Goal: Task Accomplishment & Management: Manage account settings

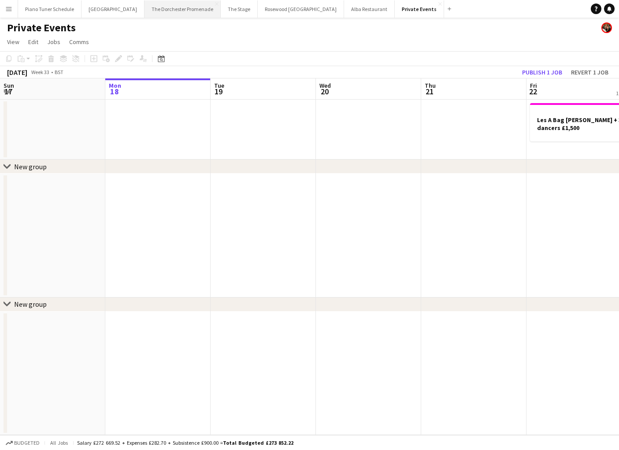
click at [148, 7] on button "The Dorchester Promenade Close" at bounding box center [182, 8] width 76 height 17
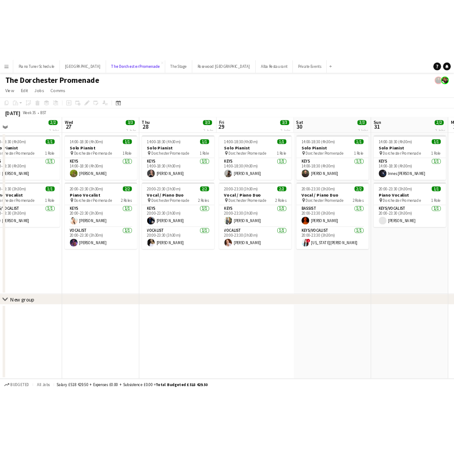
scroll to position [0, 338]
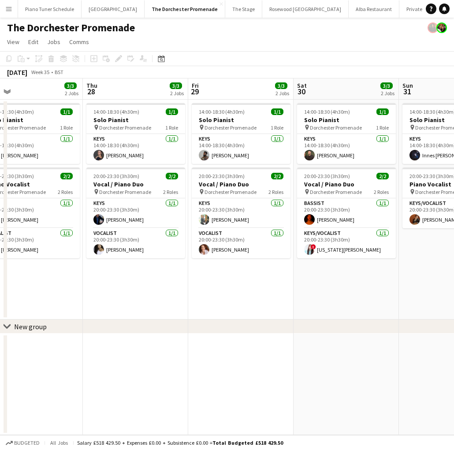
click at [6, 4] on button "Menu" at bounding box center [9, 9] width 18 height 18
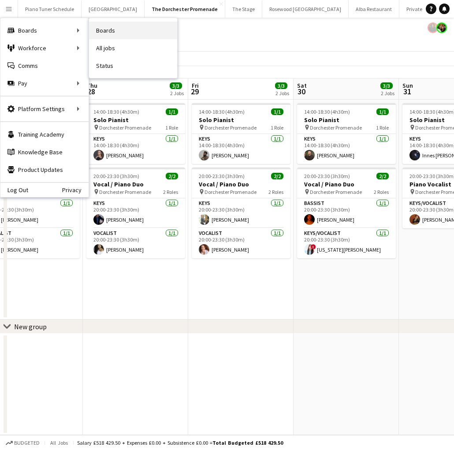
click at [106, 23] on link "Boards" at bounding box center [133, 31] width 88 height 18
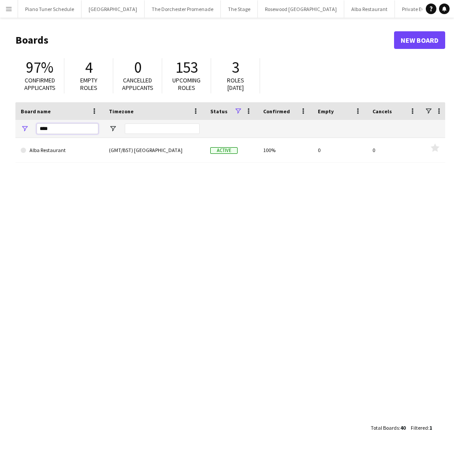
drag, startPoint x: 53, startPoint y: 129, endPoint x: -12, endPoint y: 121, distance: 66.2
click at [0, 121] on html "Menu Boards Boards Boards All jobs Status Workforce Workforce My Workforce Recr…" at bounding box center [227, 225] width 454 height 450
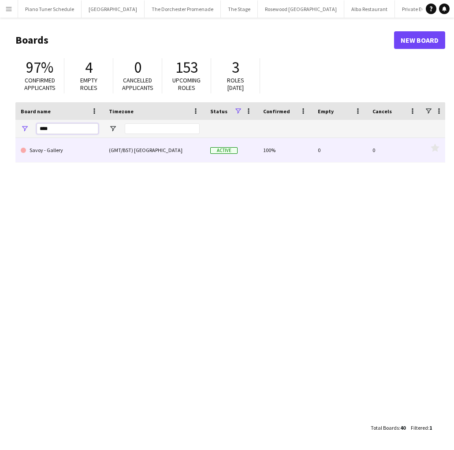
type input "****"
click at [78, 156] on link "Savoy - Gallery" at bounding box center [60, 150] width 78 height 25
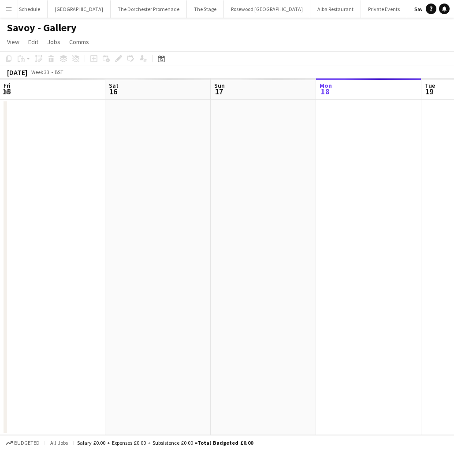
scroll to position [0, 211]
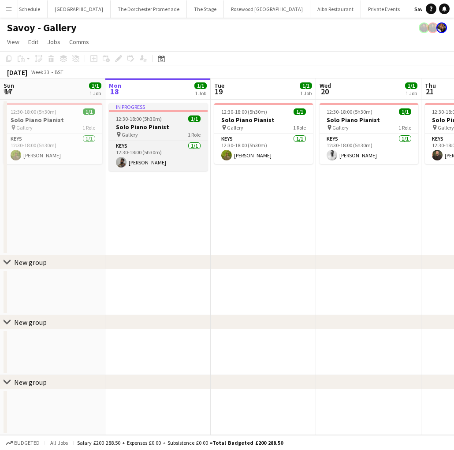
click at [132, 120] on span "12:30-18:00 (5h30m)" at bounding box center [139, 118] width 46 height 7
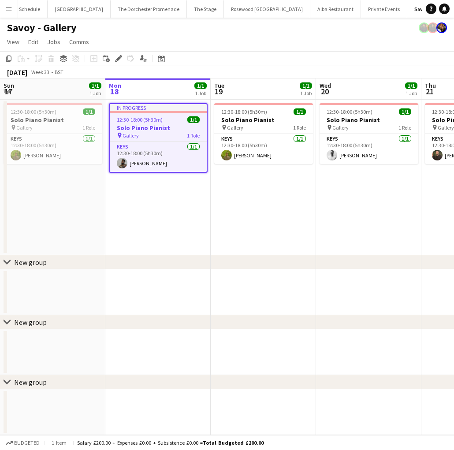
scroll to position [0, 210]
click at [118, 59] on icon at bounding box center [118, 58] width 5 height 5
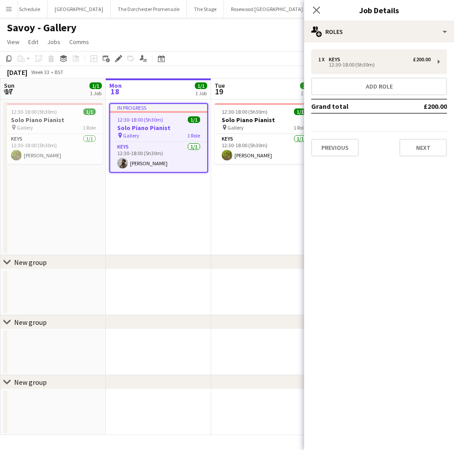
click at [352, 77] on div "1 x Keys £200.00 12:30-18:00 (5h30m) Add role Grand total £200.00 Previous Next" at bounding box center [379, 102] width 150 height 107
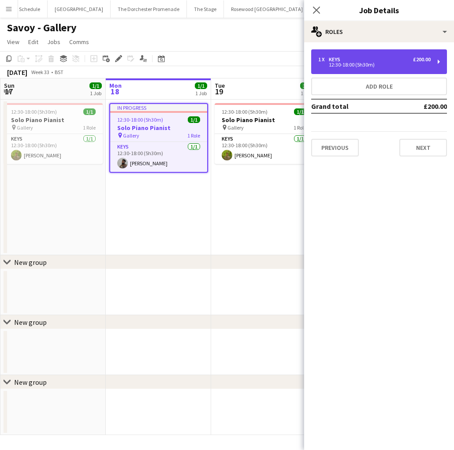
click at [353, 64] on div "12:30-18:00 (5h30m)" at bounding box center [374, 65] width 112 height 4
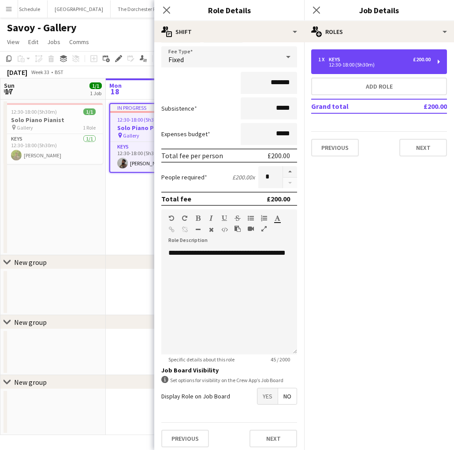
scroll to position [59, 0]
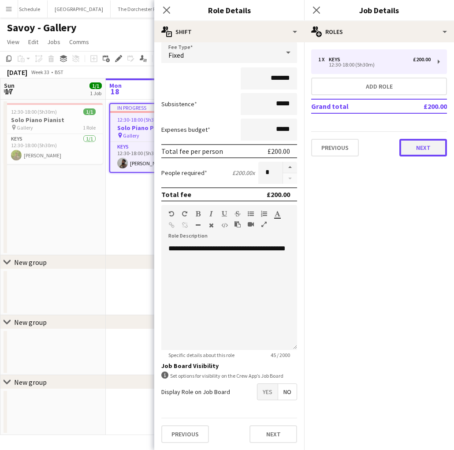
click at [432, 152] on button "Next" at bounding box center [423, 148] width 48 height 18
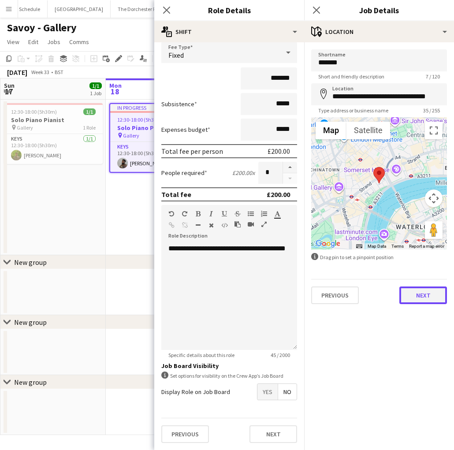
click at [407, 295] on button "Next" at bounding box center [423, 295] width 48 height 18
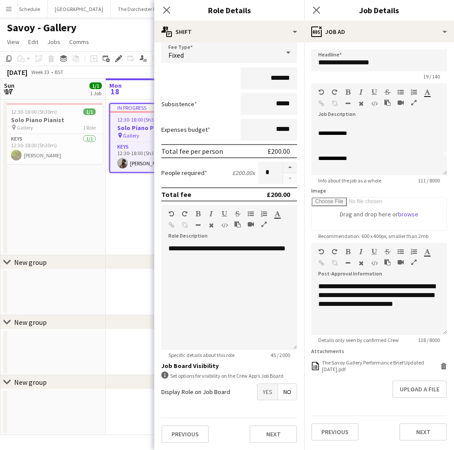
scroll to position [22, 0]
click at [48, 126] on div "pin Gallery 1 Role" at bounding box center [53, 127] width 99 height 7
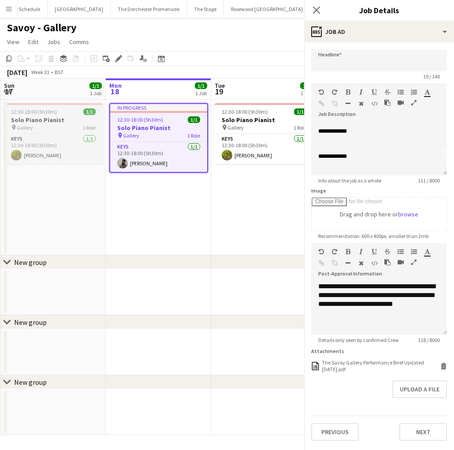
type input "**********"
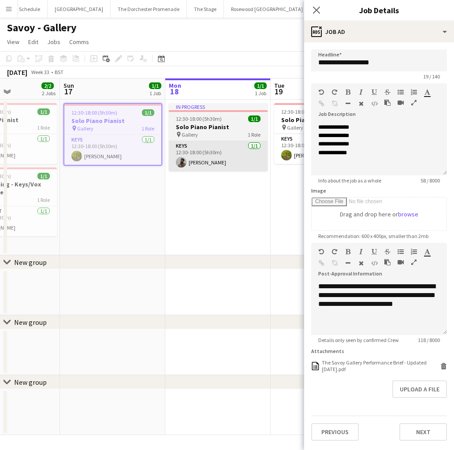
scroll to position [0, 197]
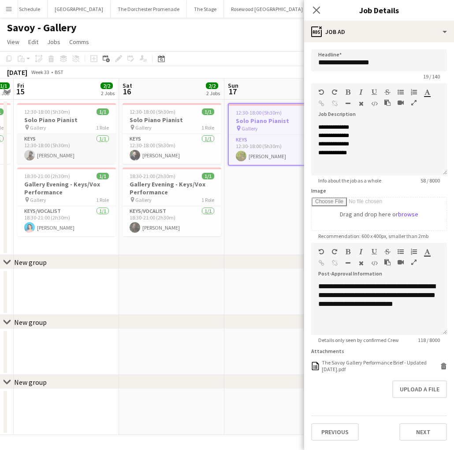
click at [74, 134] on app-card-role "Keys [DATE] 12:30-18:00 (5h30m) [PERSON_NAME]" at bounding box center [66, 149] width 99 height 30
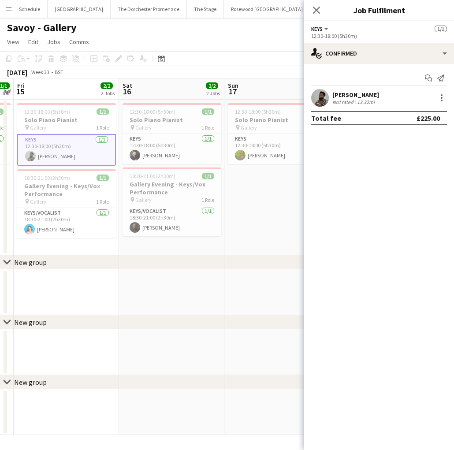
click at [82, 147] on app-card-role "Keys [DATE] 12:30-18:00 (5h30m) [PERSON_NAME]" at bounding box center [66, 150] width 99 height 32
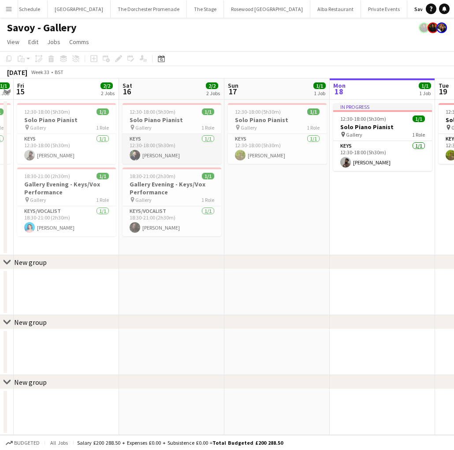
click at [161, 143] on app-card-role "Keys [DATE] 12:30-18:00 (5h30m) [PERSON_NAME]" at bounding box center [171, 149] width 99 height 30
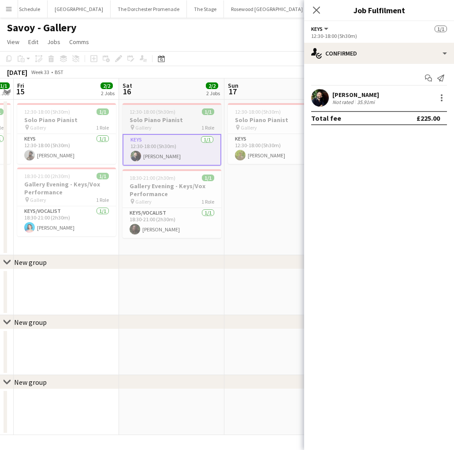
click at [140, 110] on span "12:30-18:00 (5h30m)" at bounding box center [152, 111] width 46 height 7
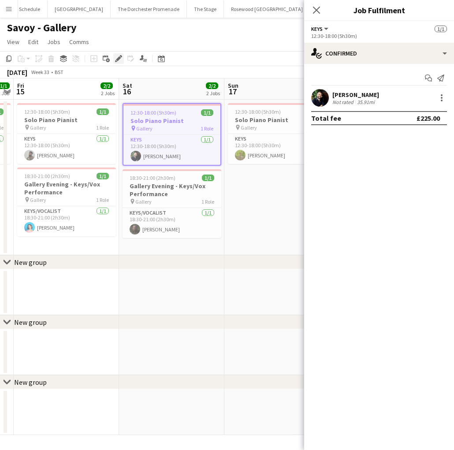
click at [118, 55] on icon "Edit" at bounding box center [118, 58] width 7 height 7
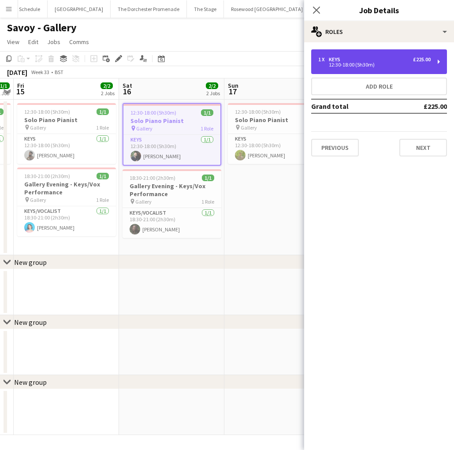
click at [362, 61] on div "1 x Keys £225.00" at bounding box center [374, 59] width 112 height 6
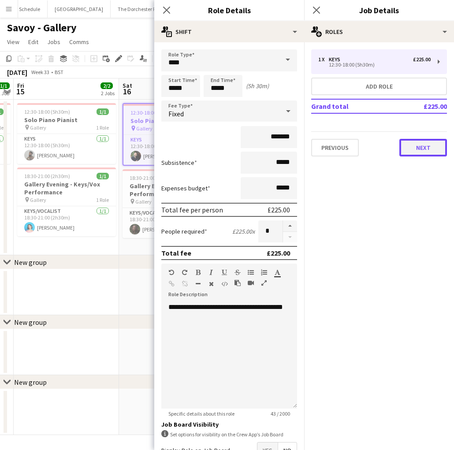
click at [416, 151] on button "Next" at bounding box center [423, 148] width 48 height 18
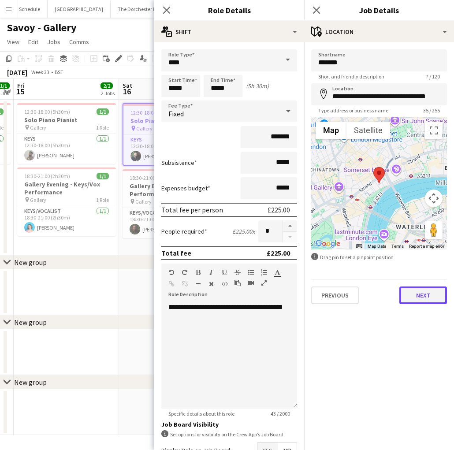
click at [421, 297] on button "Next" at bounding box center [423, 295] width 48 height 18
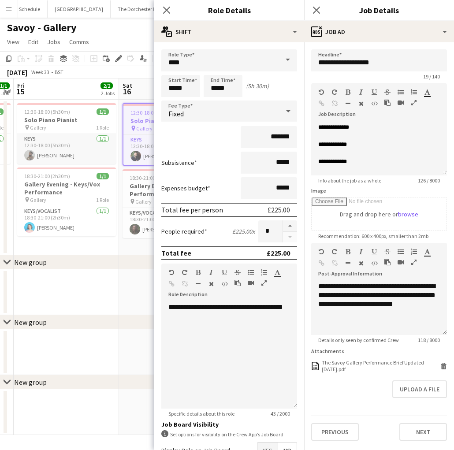
scroll to position [0, 190]
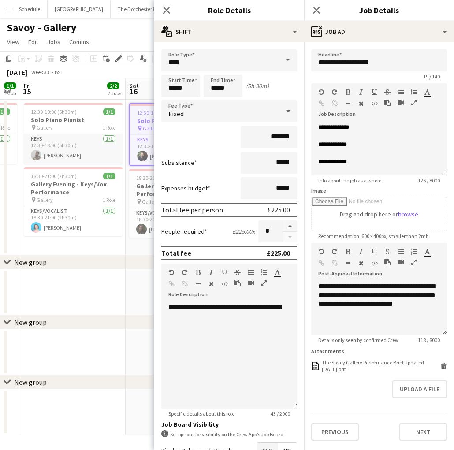
click at [90, 147] on app-card-role "Keys [DATE] 12:30-18:00 (5h30m) [PERSON_NAME]" at bounding box center [73, 149] width 99 height 30
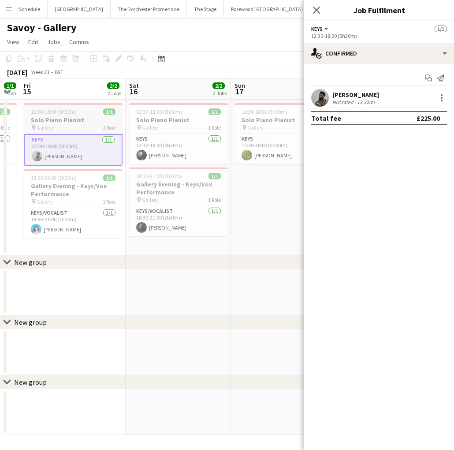
click at [89, 122] on h3 "Solo Piano Pianist" at bounding box center [73, 120] width 99 height 8
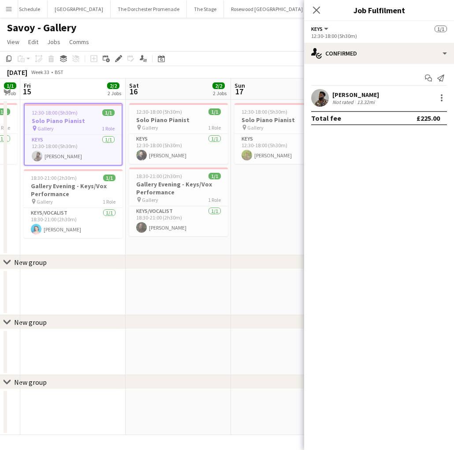
scroll to position [0, 239]
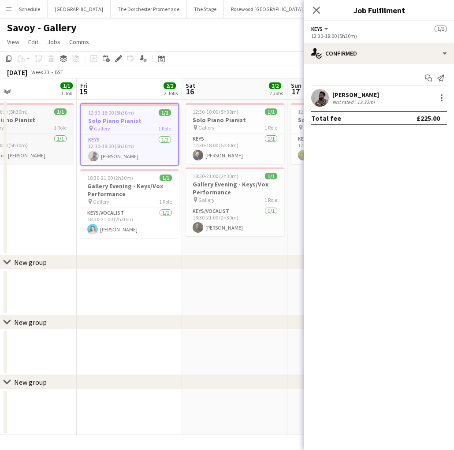
click at [48, 119] on h3 "Solo Piano Pianist" at bounding box center [24, 120] width 99 height 8
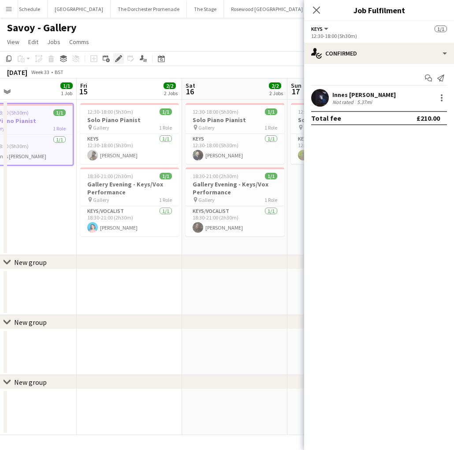
click at [117, 63] on div "Edit" at bounding box center [118, 58] width 11 height 11
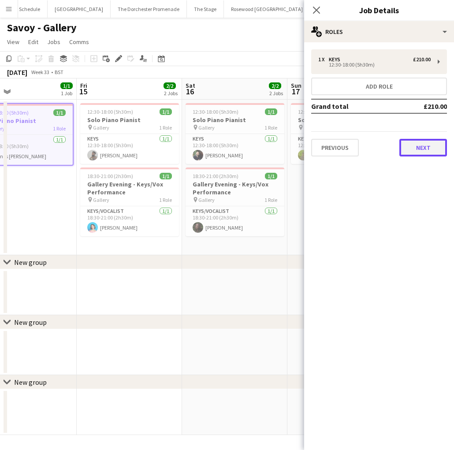
click at [436, 152] on button "Next" at bounding box center [423, 148] width 48 height 18
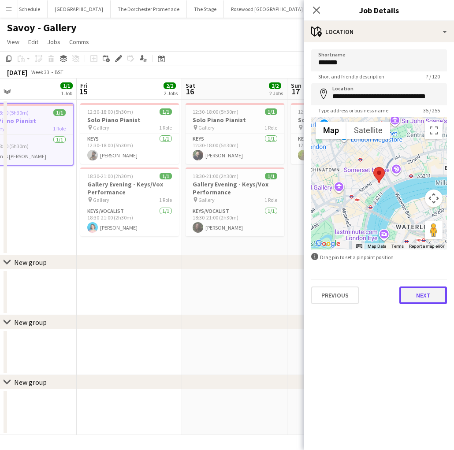
click at [407, 293] on button "Next" at bounding box center [423, 295] width 48 height 18
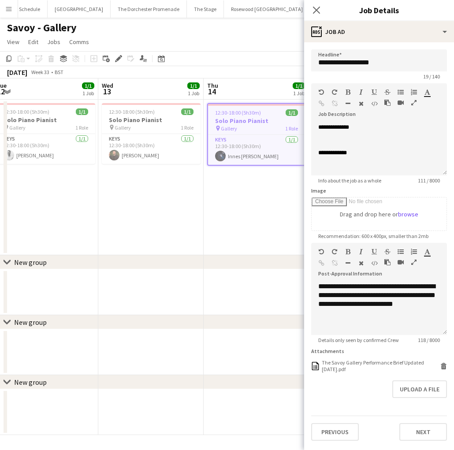
scroll to position [0, 279]
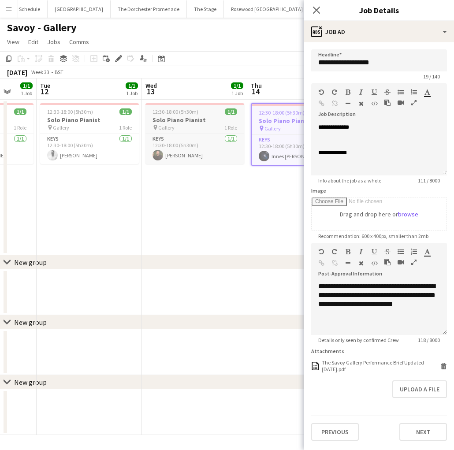
click at [191, 127] on div "pin Gallery 1 Role" at bounding box center [194, 127] width 99 height 7
type input "**********"
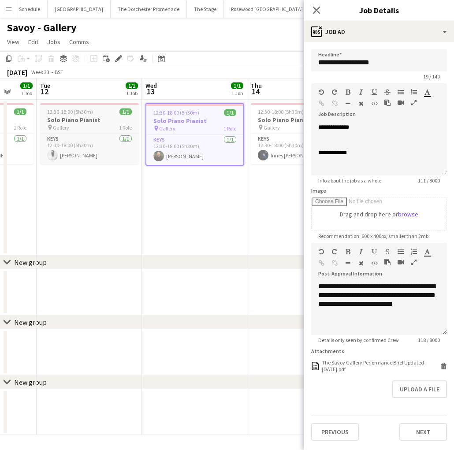
click at [103, 108] on app-job-card "12:30-18:00 (5h30m) 1/1 Solo Piano Pianist pin Gallery 1 Role Keys [DATE] 12:30…" at bounding box center [89, 133] width 99 height 61
type input "**********"
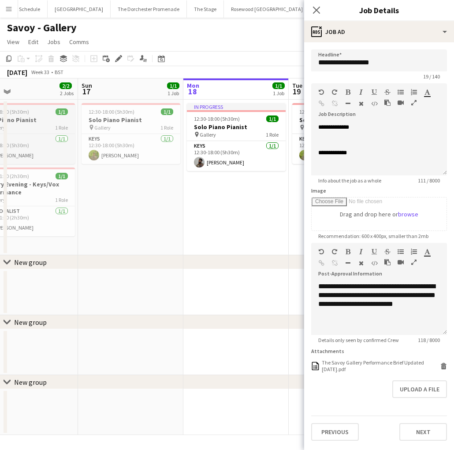
scroll to position [0, 239]
click at [103, 125] on span "Gallery" at bounding box center [101, 127] width 16 height 7
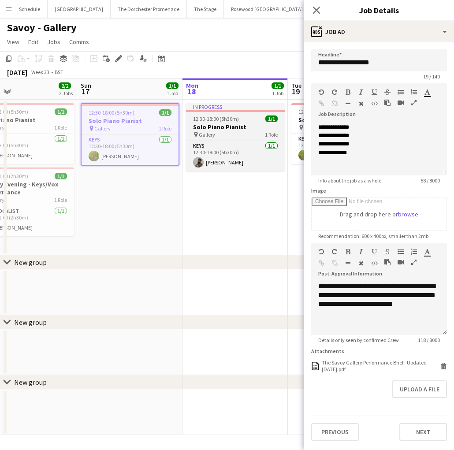
click at [240, 126] on h3 "Solo Piano Pianist" at bounding box center [235, 127] width 99 height 8
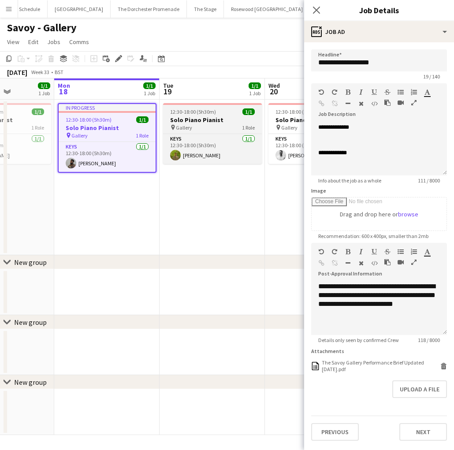
scroll to position [0, 377]
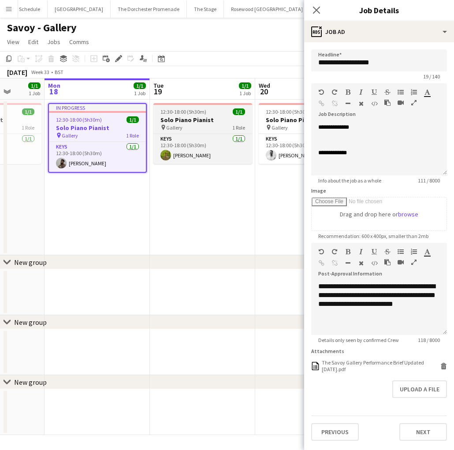
click at [214, 118] on h3 "Solo Piano Pianist" at bounding box center [202, 120] width 99 height 8
type input "**********"
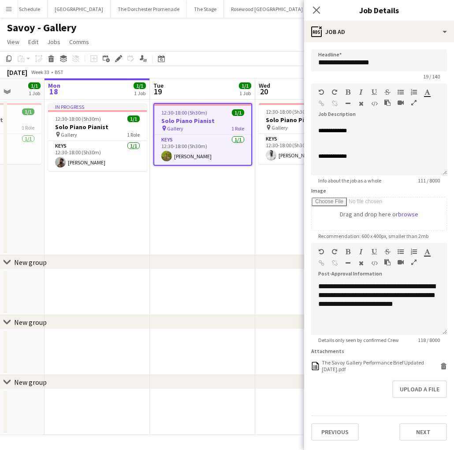
scroll to position [115, 0]
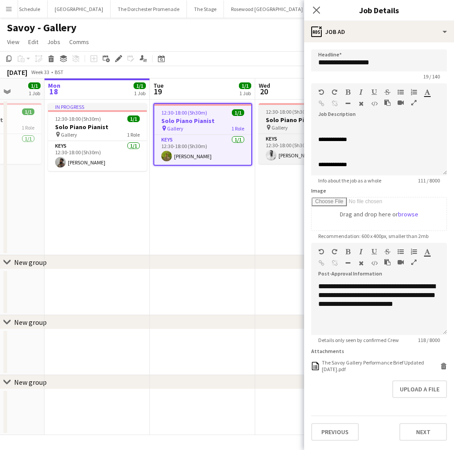
click at [287, 129] on div "pin Gallery 1 Role" at bounding box center [308, 127] width 99 height 7
type input "**********"
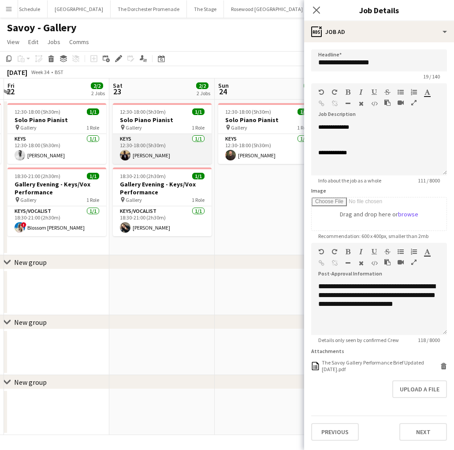
scroll to position [0, 418]
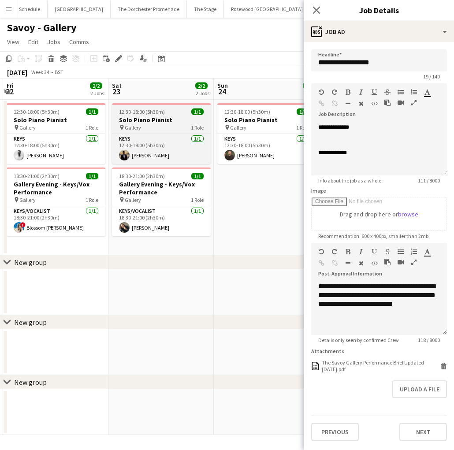
click at [126, 129] on span "Gallery" at bounding box center [133, 127] width 16 height 7
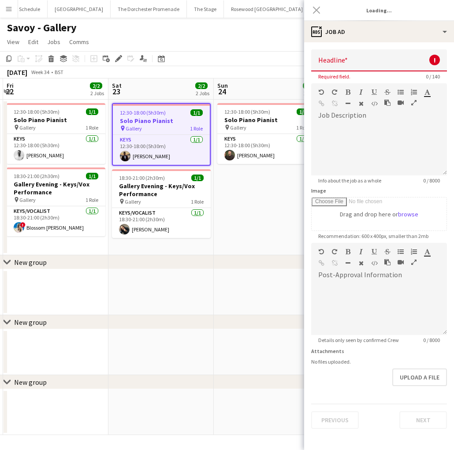
type input "**********"
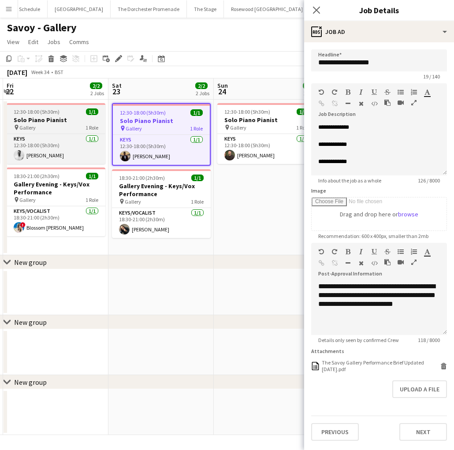
click at [77, 122] on h3 "Solo Piano Pianist" at bounding box center [56, 120] width 99 height 8
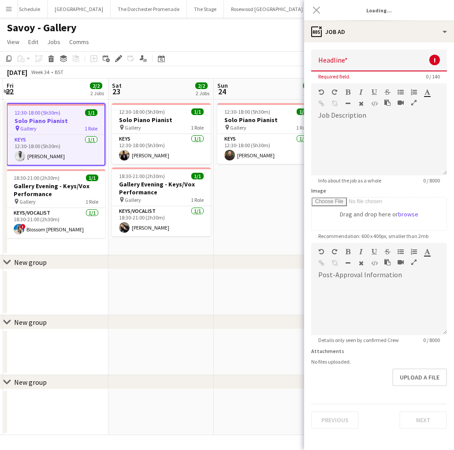
type input "**********"
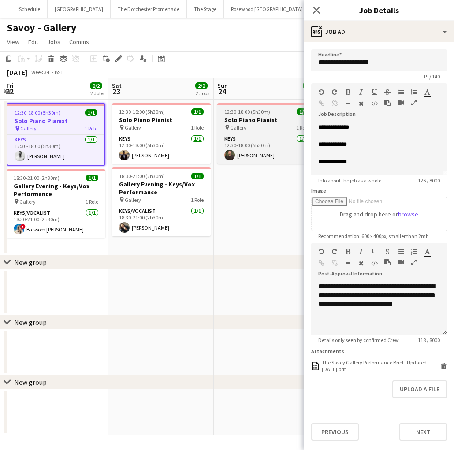
click at [240, 119] on h3 "Solo Piano Pianist" at bounding box center [266, 120] width 99 height 8
type input "**********"
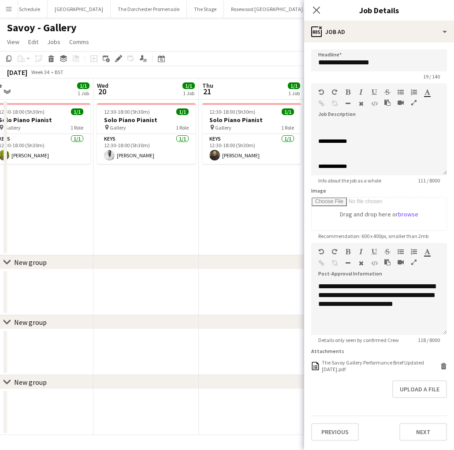
scroll to position [115, 0]
click at [311, 11] on app-icon "Close pop-in" at bounding box center [316, 10] width 13 height 13
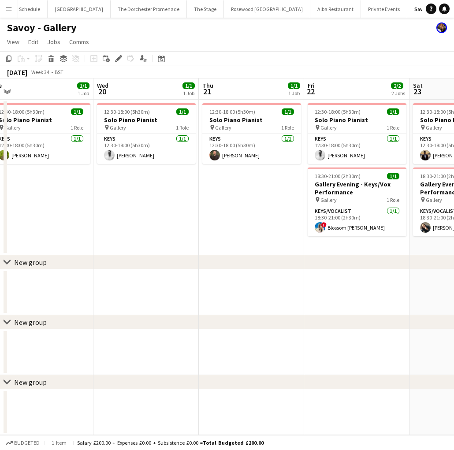
click at [14, 4] on button "Menu" at bounding box center [9, 9] width 18 height 18
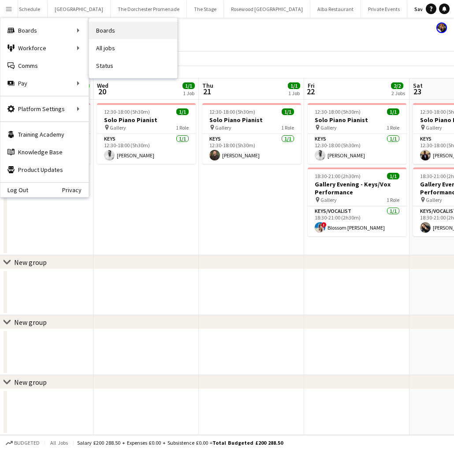
click at [106, 33] on link "Boards" at bounding box center [133, 31] width 88 height 18
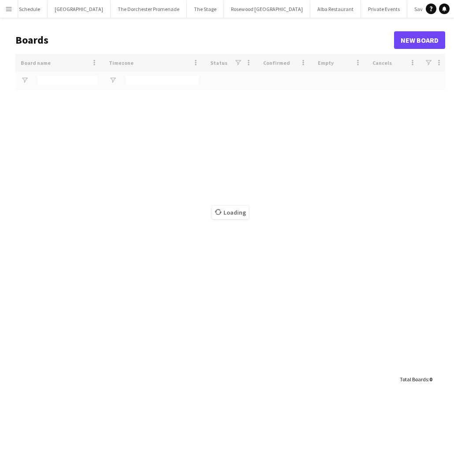
scroll to position [0, 33]
type input "****"
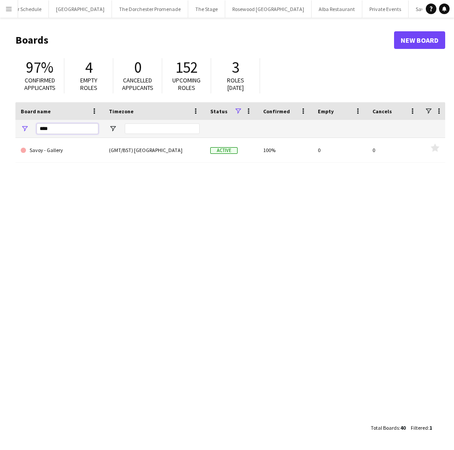
drag, startPoint x: 83, startPoint y: 127, endPoint x: -52, endPoint y: 117, distance: 135.6
click at [0, 117] on html "Menu Boards Boards Boards All jobs Status Workforce Workforce My Workforce Recr…" at bounding box center [227, 225] width 454 height 450
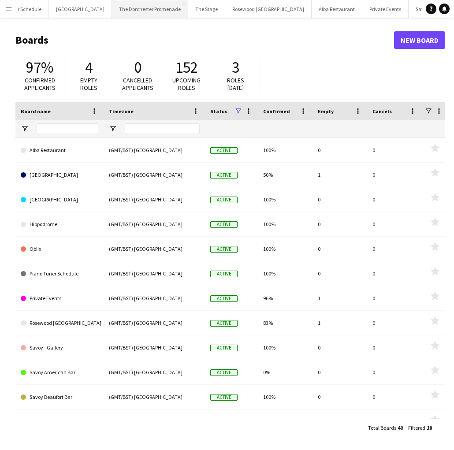
click at [137, 6] on button "The Dorchester Promenade Close" at bounding box center [150, 8] width 76 height 17
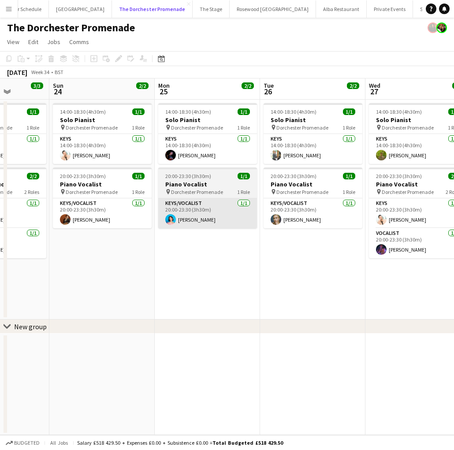
scroll to position [0, 269]
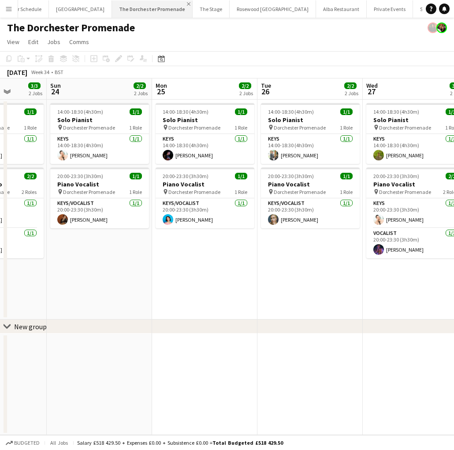
click at [187, 2] on app-icon "Close" at bounding box center [189, 4] width 4 height 4
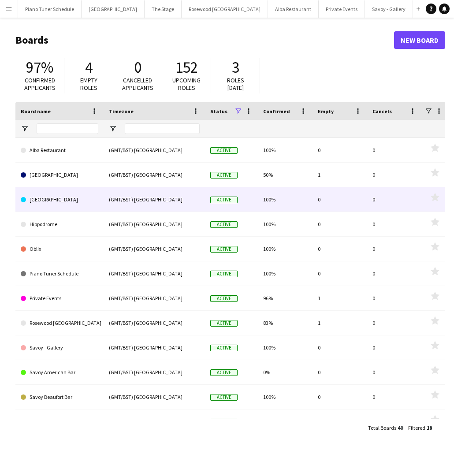
click at [68, 200] on link "[GEOGRAPHIC_DATA]" at bounding box center [60, 199] width 78 height 25
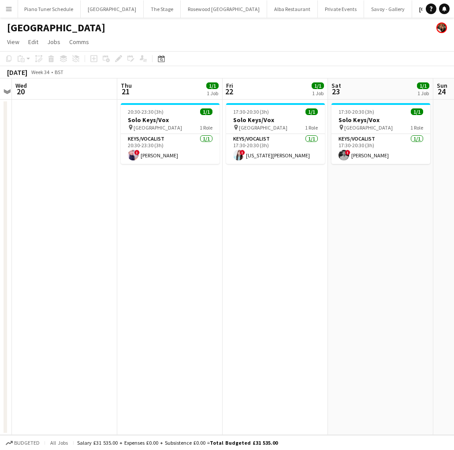
scroll to position [0, 305]
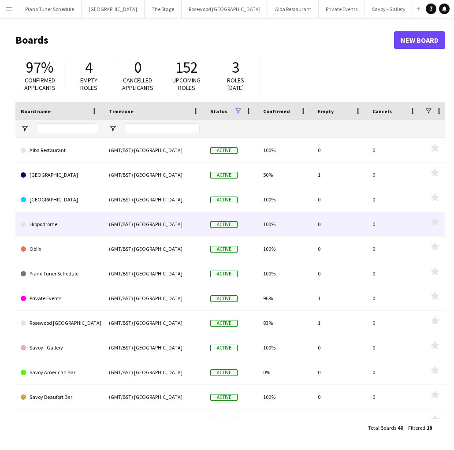
click at [80, 227] on link "Hippodrome" at bounding box center [60, 224] width 78 height 25
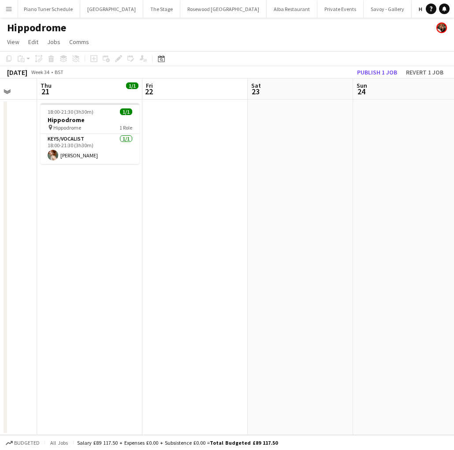
scroll to position [0, 403]
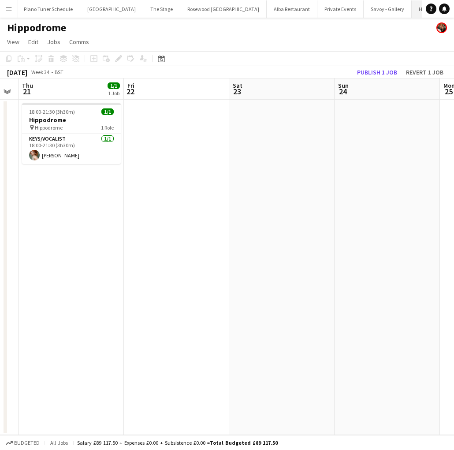
click at [450, 4] on app-icon "Close" at bounding box center [452, 4] width 4 height 4
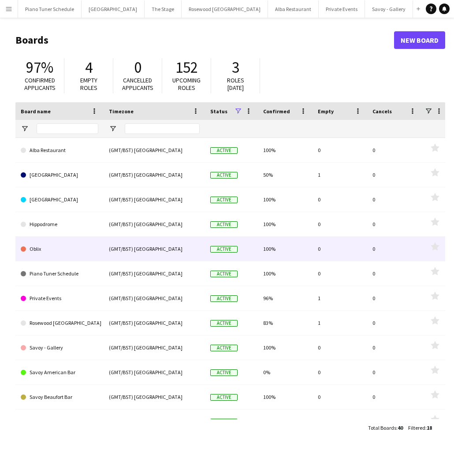
click at [89, 242] on link "Oblix" at bounding box center [60, 249] width 78 height 25
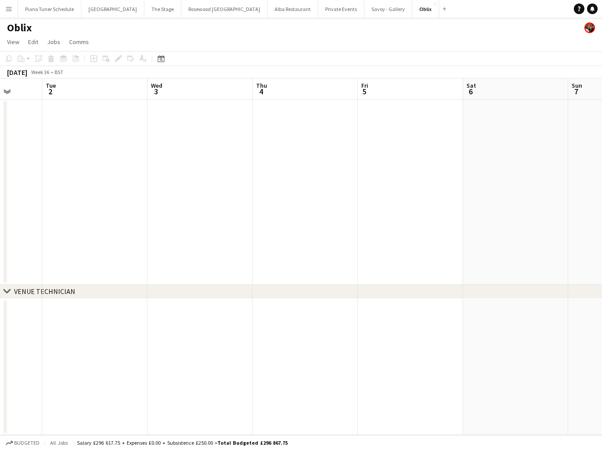
scroll to position [0, 223]
